Goal: Task Accomplishment & Management: Manage account settings

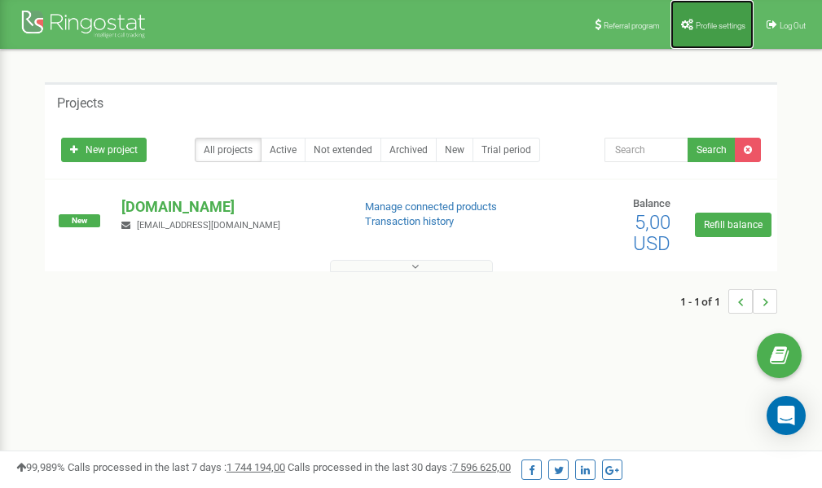
click at [716, 33] on link "Profile settings" at bounding box center [711, 24] width 83 height 49
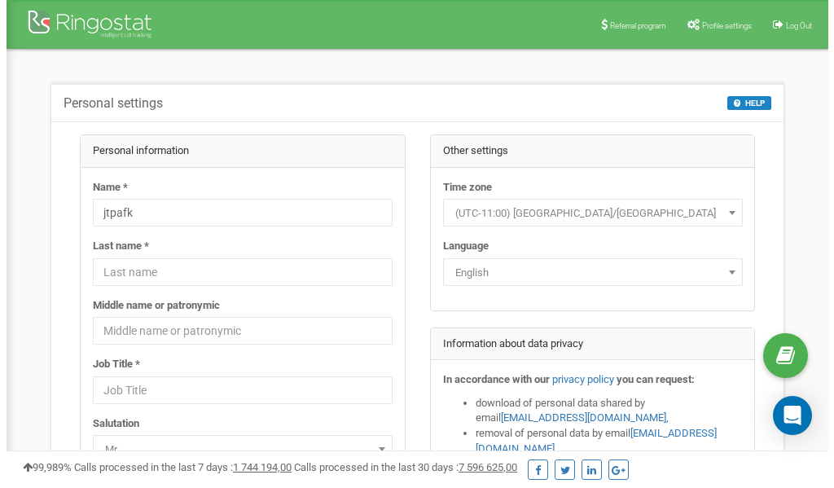
scroll to position [81, 0]
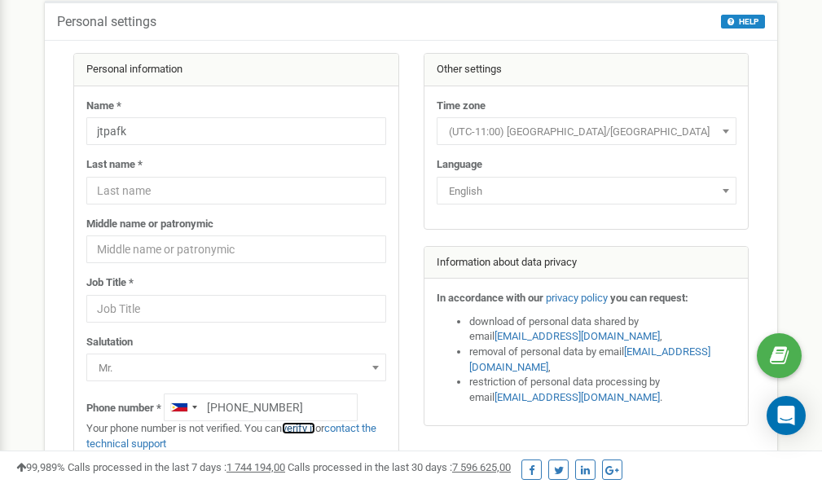
click at [305, 427] on link "verify it" at bounding box center [298, 428] width 33 height 12
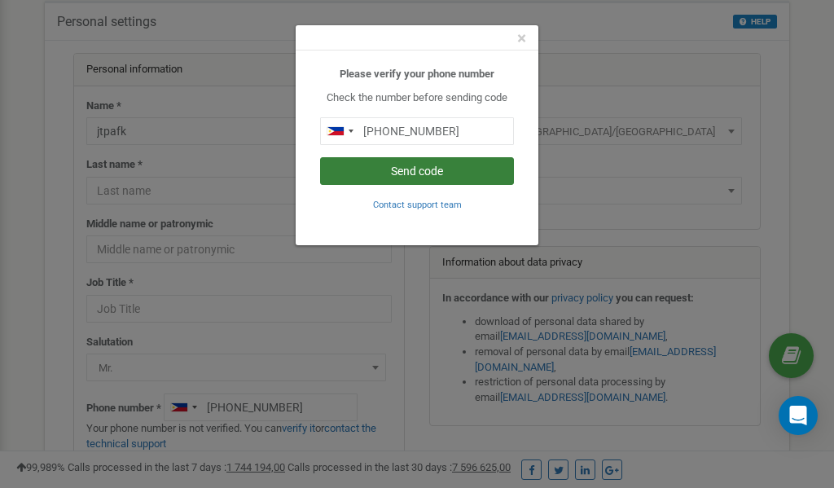
click at [432, 172] on button "Send code" at bounding box center [417, 171] width 194 height 28
